Goal: Task Accomplishment & Management: Use online tool/utility

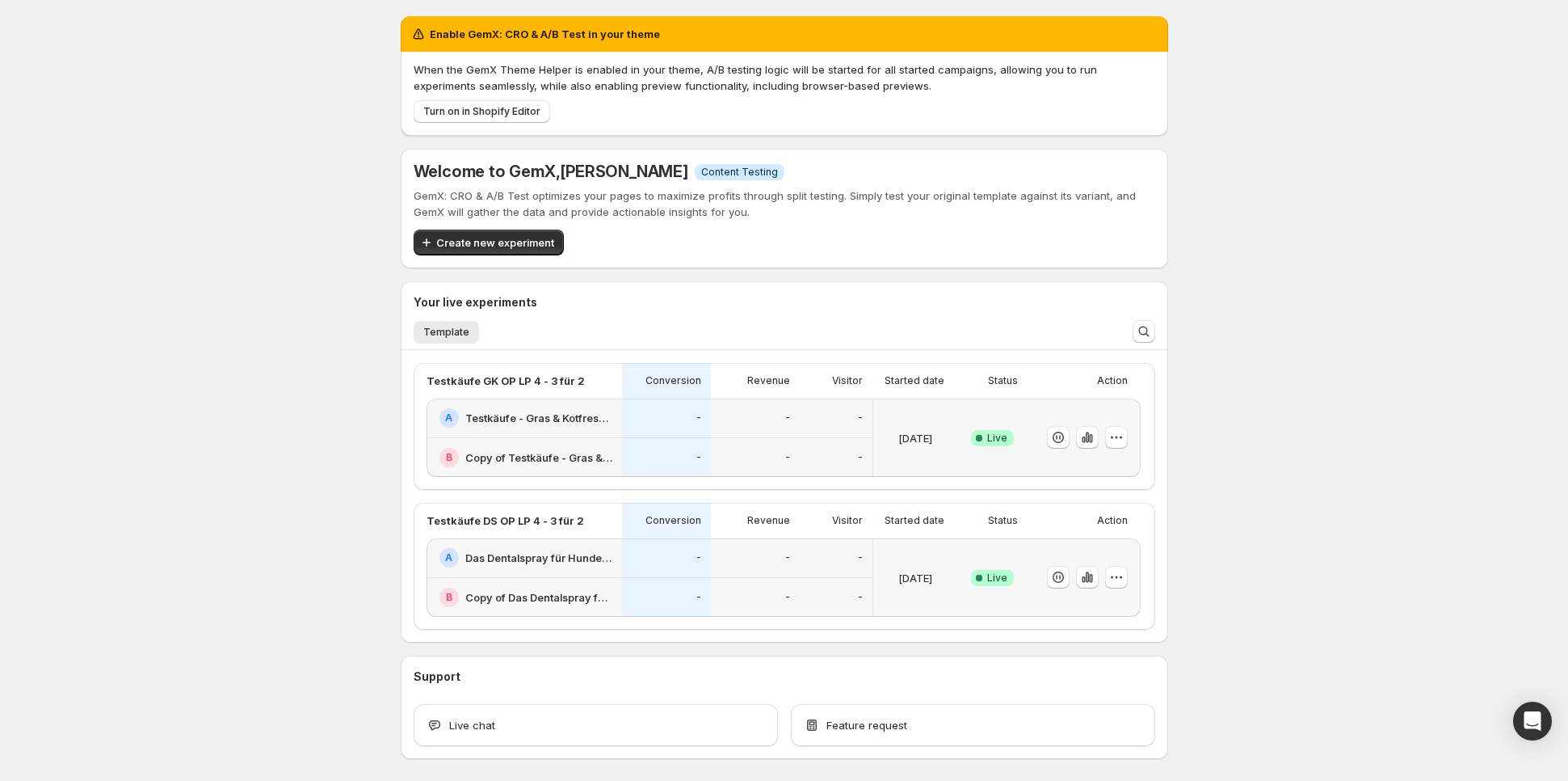
scroll to position [64, 0]
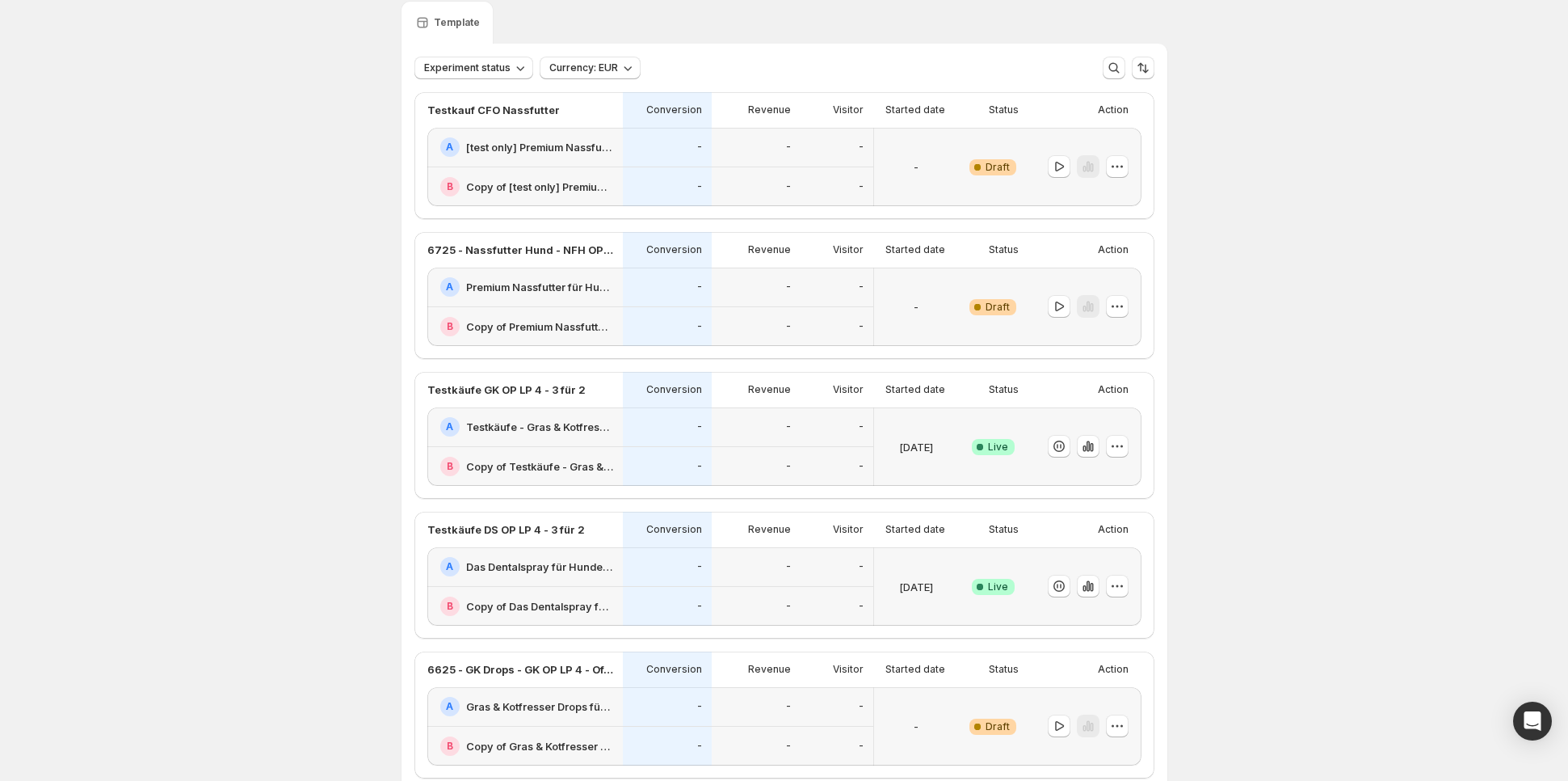
scroll to position [52, 0]
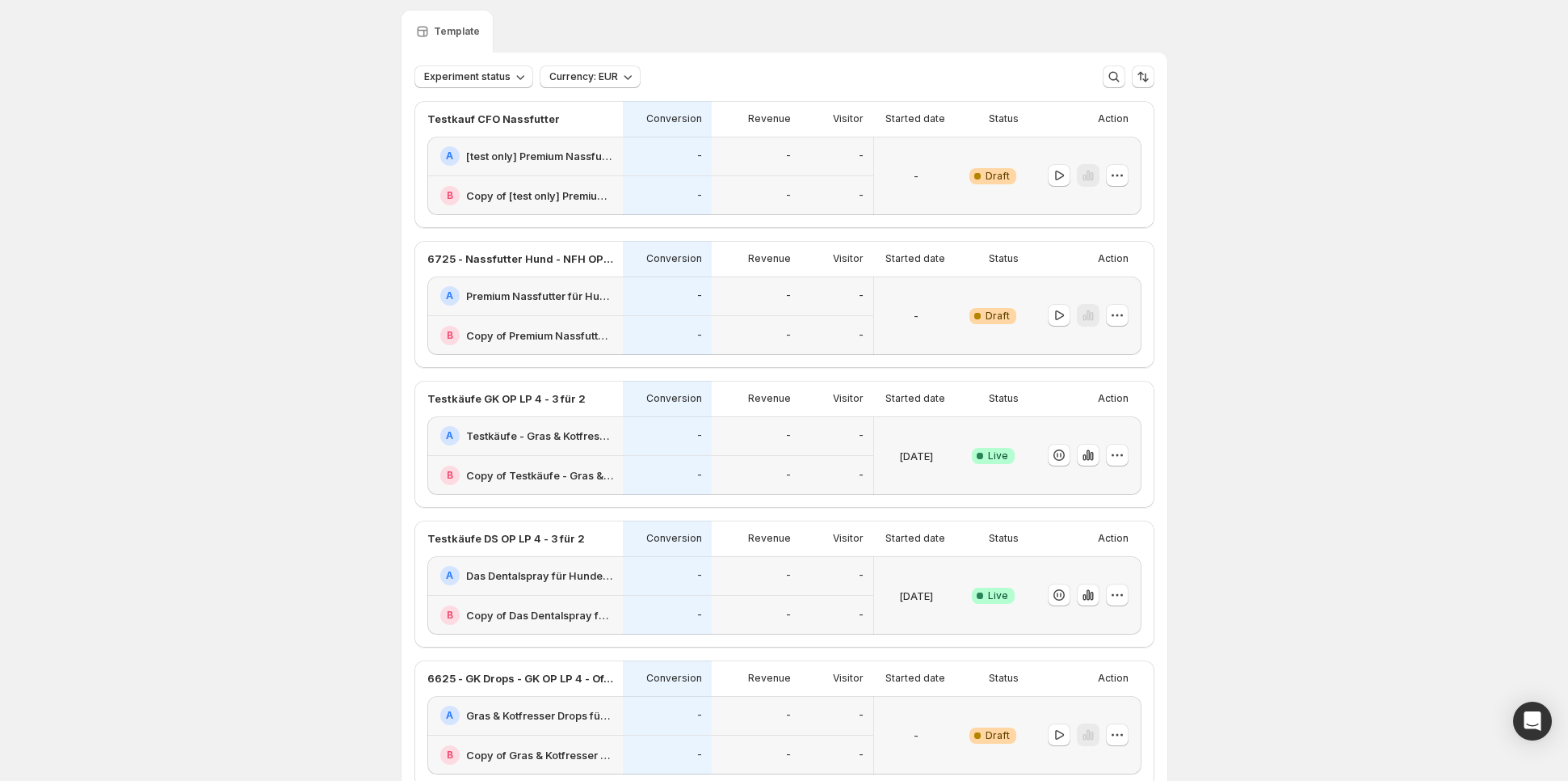
click at [803, 307] on div "-" at bounding box center [837, 295] width 73 height 39
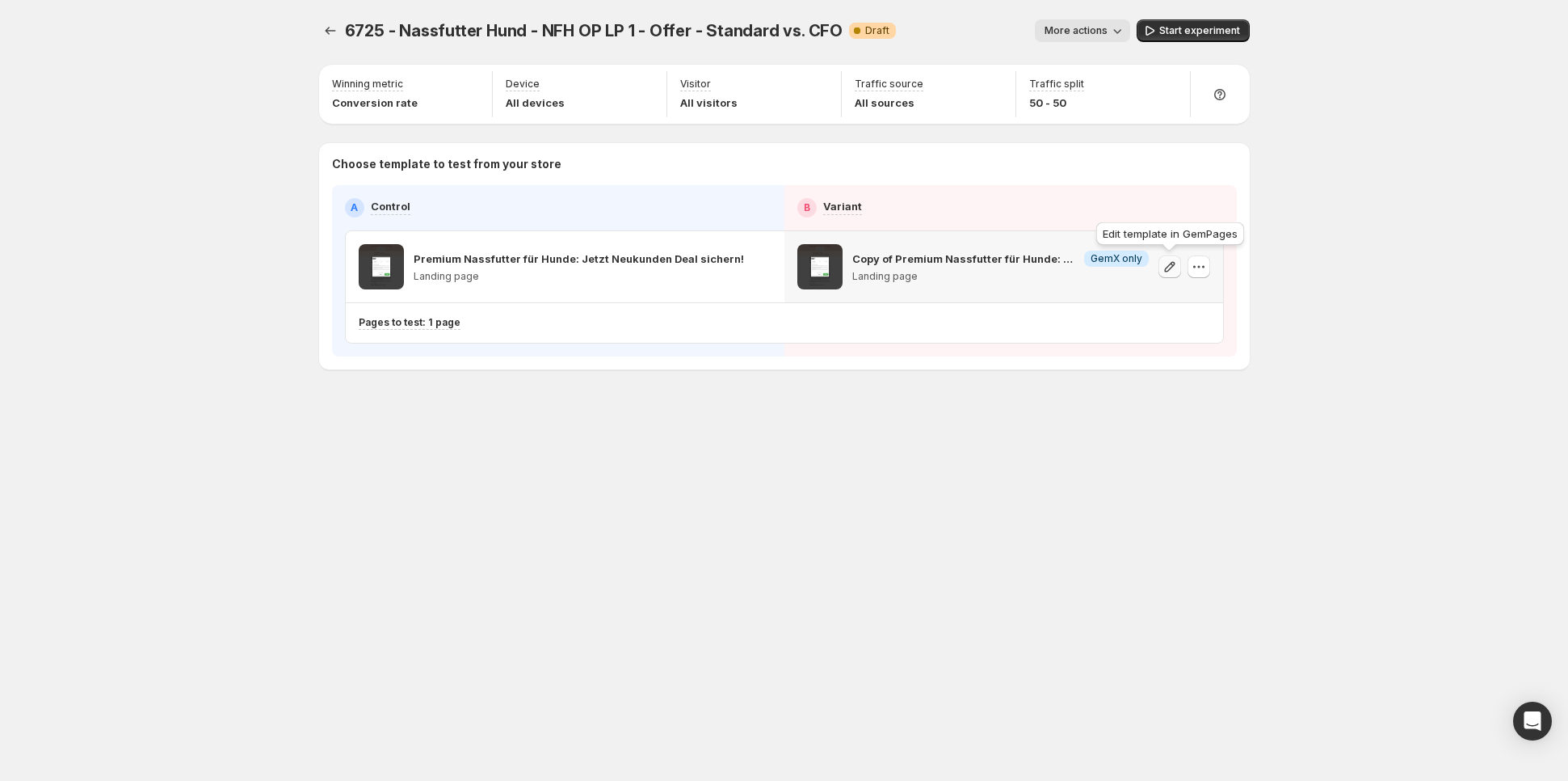
click at [1169, 266] on icon "button" at bounding box center [1169, 266] width 16 height 16
